Goal: Check status: Check status

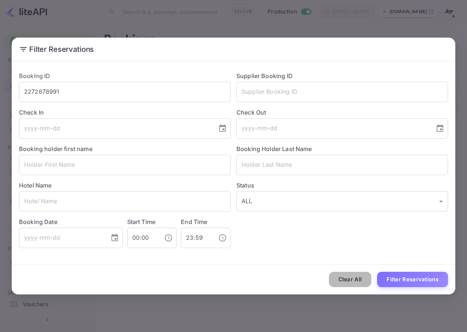
click at [340, 285] on button "Clear All" at bounding box center [350, 280] width 43 height 16
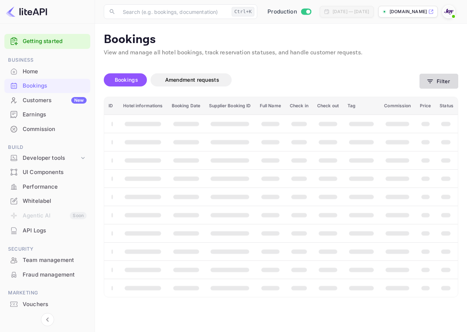
click at [436, 77] on button "Filter" at bounding box center [438, 81] width 39 height 15
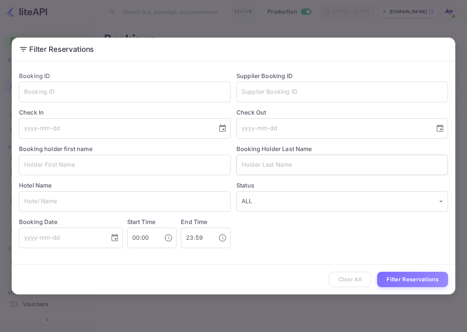
click at [312, 166] on input "text" at bounding box center [341, 165] width 211 height 20
paste input "Bennett"
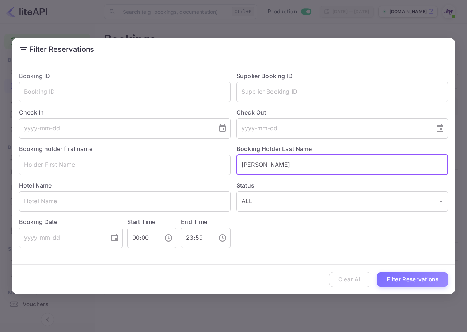
drag, startPoint x: 244, startPoint y: 165, endPoint x: 238, endPoint y: 163, distance: 6.9
click at [238, 163] on input "Bennett" at bounding box center [341, 165] width 211 height 20
type input "Bennett"
click at [393, 271] on div "Clear All Filter Reservations" at bounding box center [233, 280] width 443 height 30
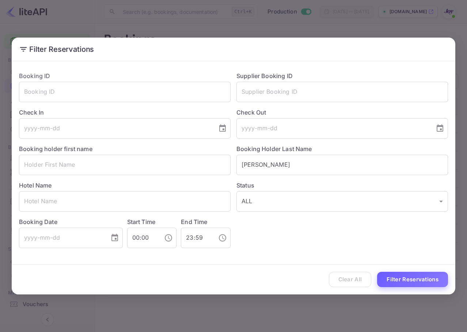
click at [392, 275] on button "Filter Reservations" at bounding box center [412, 280] width 71 height 16
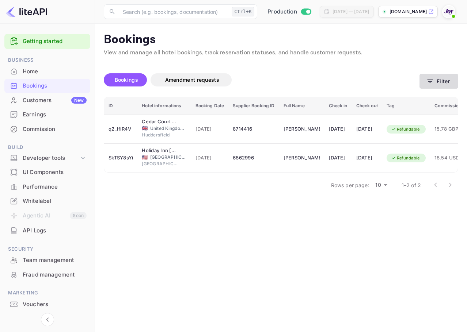
click at [438, 85] on button "Filter" at bounding box center [438, 81] width 39 height 15
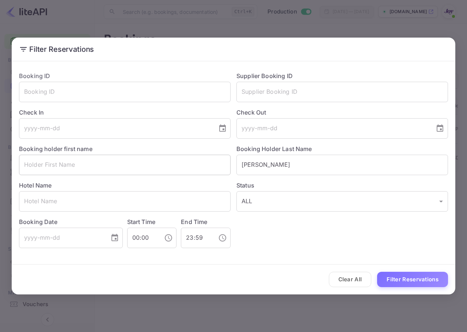
click at [113, 164] on div "Booking ID ​ Supplier Booking ID ​ Check In ​ Check Out ​ Booking holder first …" at bounding box center [230, 157] width 435 height 183
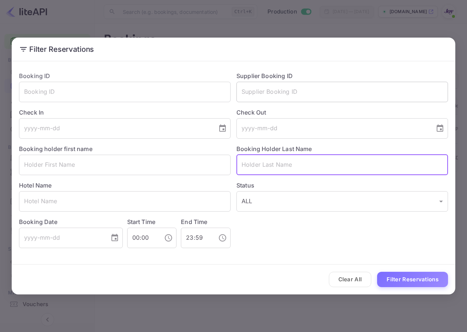
click at [308, 87] on input "text" at bounding box center [341, 92] width 211 height 20
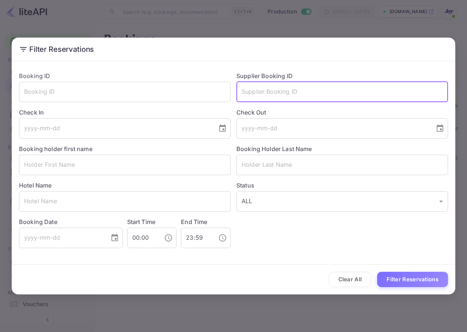
paste input "9081449210186"
type input "9081449210186"
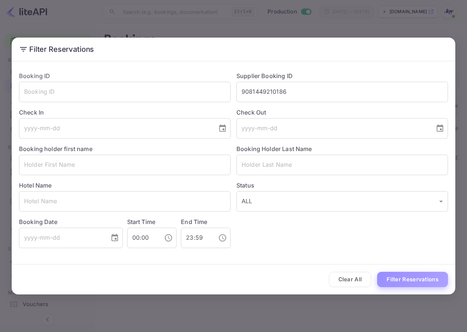
click at [412, 274] on button "Filter Reservations" at bounding box center [412, 280] width 71 height 16
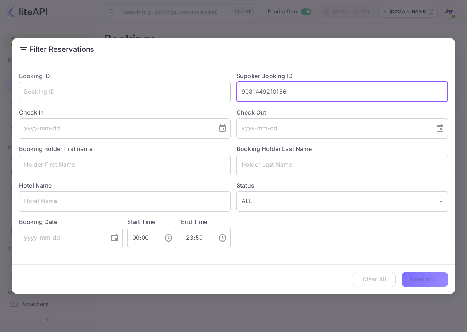
drag, startPoint x: 329, startPoint y: 92, endPoint x: 198, endPoint y: 91, distance: 131.1
click at [198, 91] on div "Booking ID ​ Supplier Booking ID 9081449210186 ​ Check In ​ Check Out ​ Booking…" at bounding box center [230, 157] width 435 height 183
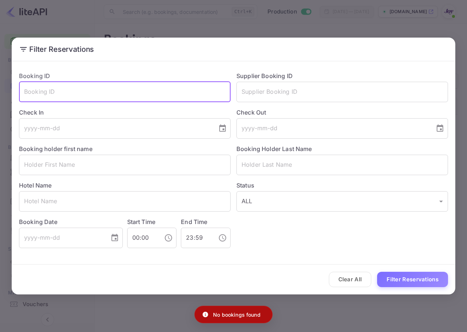
click at [170, 94] on input "text" at bounding box center [124, 92] width 211 height 20
paste input "9081449210186"
type input "9081449210186"
click at [412, 286] on button "Filter Reservations" at bounding box center [412, 280] width 71 height 16
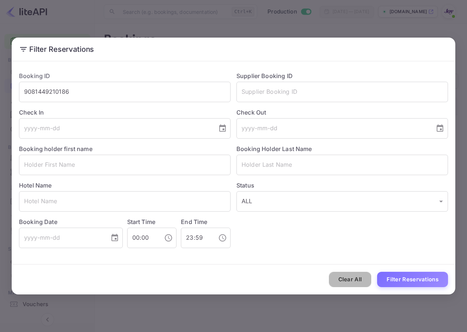
click at [346, 276] on button "Clear All" at bounding box center [350, 280] width 43 height 16
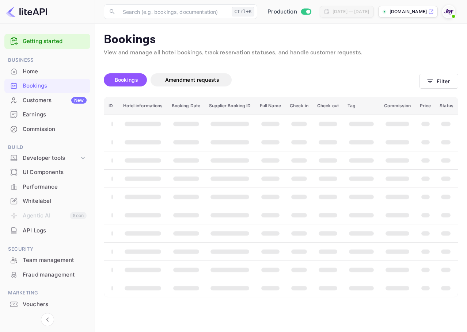
click at [444, 10] on img at bounding box center [449, 12] width 12 height 12
click at [411, 91] on div "Logout" at bounding box center [398, 96] width 54 height 11
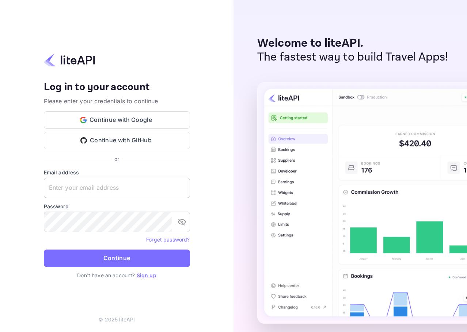
click at [91, 193] on input "text" at bounding box center [117, 188] width 146 height 20
paste input "services@withjoy.co"
click at [96, 264] on button "Continue" at bounding box center [117, 259] width 146 height 18
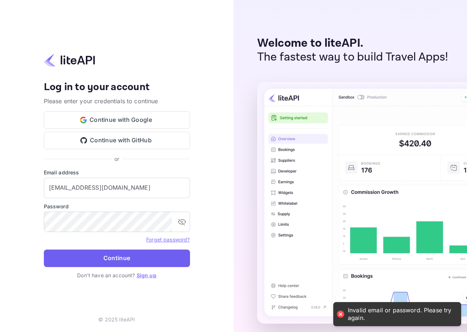
click at [108, 266] on button "Continue" at bounding box center [117, 259] width 146 height 18
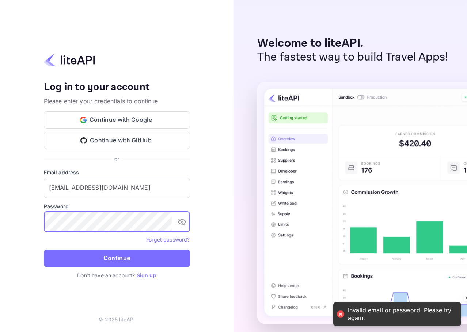
click at [10, 224] on div "Your account has been created successfully, a confirmation link has been sent t…" at bounding box center [116, 166] width 233 height 332
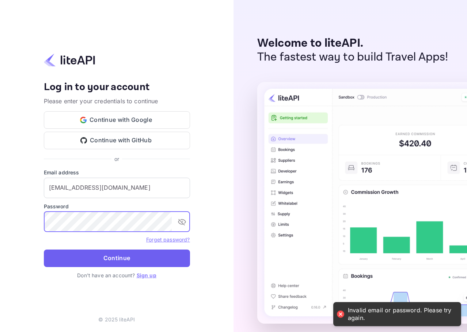
click at [83, 260] on button "Continue" at bounding box center [117, 259] width 146 height 18
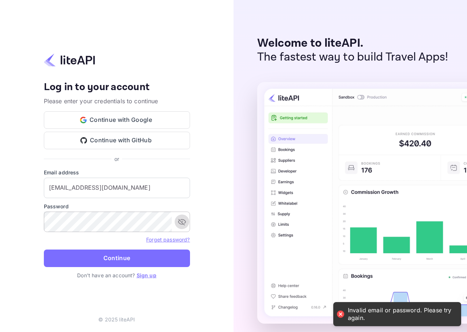
click at [180, 224] on icon "toggle password visibility" at bounding box center [181, 222] width 9 height 9
click at [130, 180] on input "services@withjoy.co" at bounding box center [117, 188] width 146 height 20
type input "services@withjoy.com"
click at [44, 250] on button "Continue" at bounding box center [117, 259] width 146 height 18
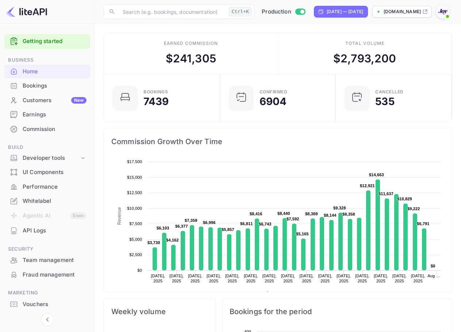
click at [53, 87] on div "Bookings" at bounding box center [55, 86] width 64 height 8
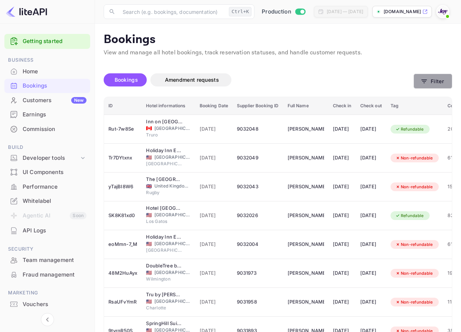
click at [445, 82] on button "Filter" at bounding box center [433, 81] width 39 height 15
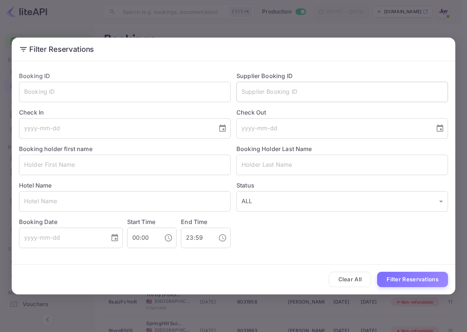
click at [294, 88] on input "text" at bounding box center [341, 92] width 211 height 20
paste input "8602635"
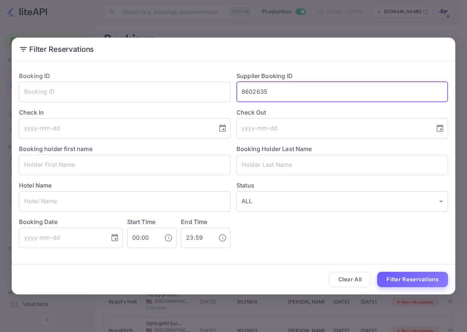
type input "8602635"
click at [411, 272] on button "Filter Reservations" at bounding box center [412, 280] width 71 height 16
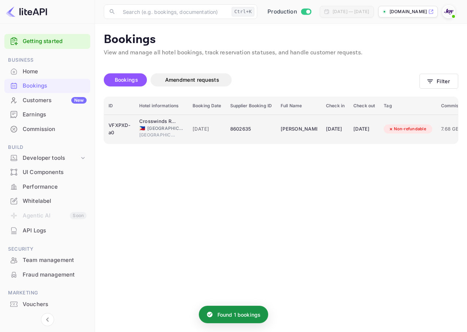
click at [375, 125] on div "[DATE]" at bounding box center [364, 129] width 22 height 12
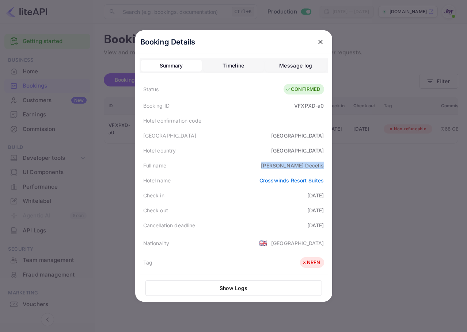
drag, startPoint x: 294, startPoint y: 165, endPoint x: 322, endPoint y: 162, distance: 29.1
click at [322, 162] on div "Full name [PERSON_NAME]" at bounding box center [234, 165] width 188 height 15
copy div "[PERSON_NAME]"
drag, startPoint x: 286, startPoint y: 107, endPoint x: 388, endPoint y: 127, distance: 103.9
click at [329, 108] on div "Booking Details Summary Timeline Message log Status CONFIRMED Booking ID VFXPXD…" at bounding box center [233, 166] width 197 height 272
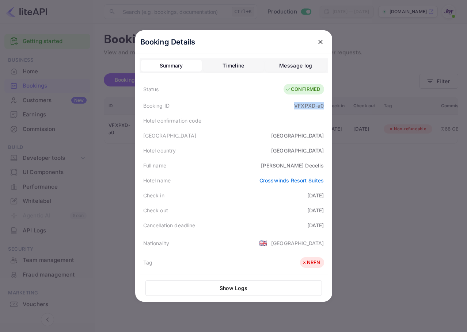
copy div "VFXPXD-a0"
click at [322, 39] on button "close" at bounding box center [320, 41] width 13 height 13
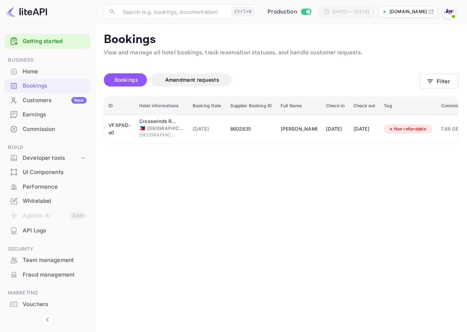
click at [452, 94] on div "Bookings Amendment requests Filter" at bounding box center [281, 81] width 354 height 31
drag, startPoint x: 446, startPoint y: 89, endPoint x: 443, endPoint y: 84, distance: 5.6
click at [446, 89] on div "Bookings Amendment requests Filter" at bounding box center [281, 81] width 354 height 31
click at [442, 83] on button "Filter" at bounding box center [438, 81] width 39 height 15
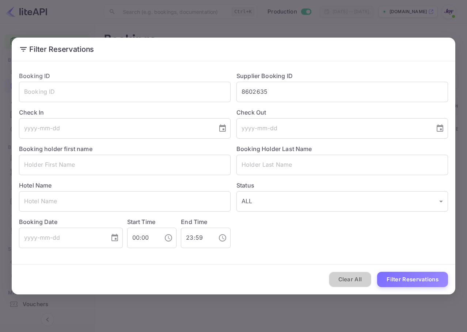
drag, startPoint x: 344, startPoint y: 279, endPoint x: 367, endPoint y: 186, distance: 96.2
click at [345, 279] on button "Clear All" at bounding box center [350, 280] width 43 height 16
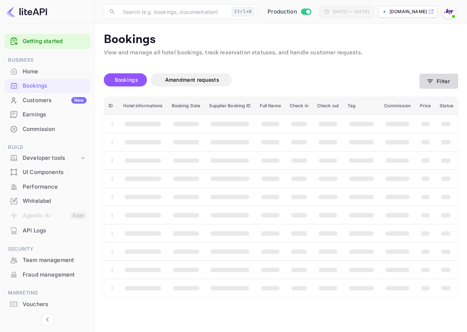
click at [442, 76] on button "Filter" at bounding box center [438, 81] width 39 height 15
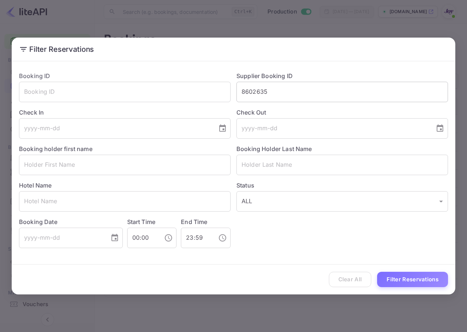
click at [297, 96] on input "8602635" at bounding box center [341, 92] width 211 height 20
drag, startPoint x: 291, startPoint y: 95, endPoint x: 253, endPoint y: 100, distance: 38.3
click at [253, 100] on input "8602635" at bounding box center [341, 92] width 211 height 20
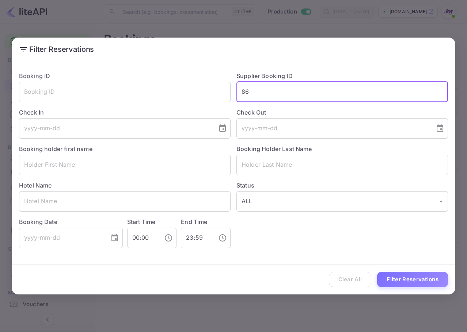
type input "8"
click at [283, 172] on div "Booking ID ​ Supplier Booking ID ​ Check In ​ Check Out ​ Booking holder first …" at bounding box center [230, 157] width 435 height 183
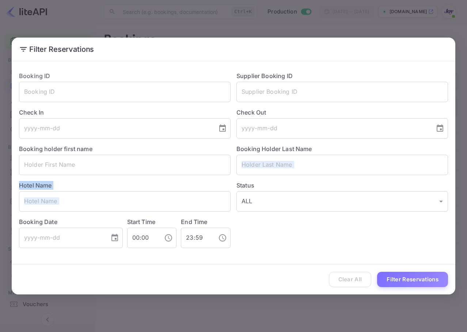
click at [285, 159] on input "text" at bounding box center [341, 165] width 211 height 20
paste input "[PERSON_NAME]"
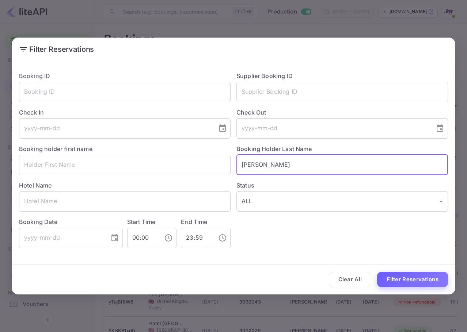
click at [407, 273] on button "Filter Reservations" at bounding box center [412, 280] width 71 height 16
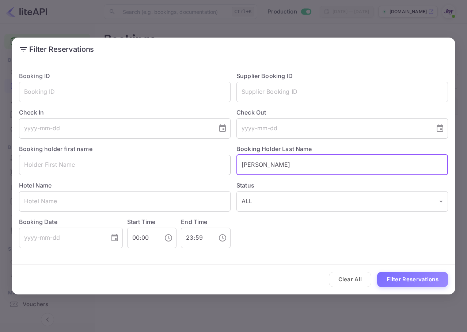
drag, startPoint x: 325, startPoint y: 164, endPoint x: 213, endPoint y: 171, distance: 112.0
click at [129, 180] on div "Booking ID ​ Supplier Booking ID ​ Check In ​ Check Out ​ Booking holder first …" at bounding box center [230, 157] width 435 height 183
paste input "[PERSON_NAME]"
type input "[PERSON_NAME]"
click at [424, 282] on button "Filter Reservations" at bounding box center [412, 280] width 71 height 16
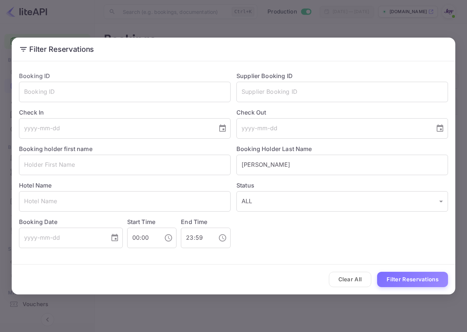
click at [351, 282] on button "Clear All" at bounding box center [350, 280] width 43 height 16
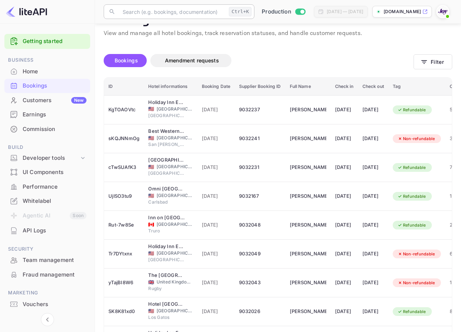
scroll to position [37, 0]
